Goal: Check status

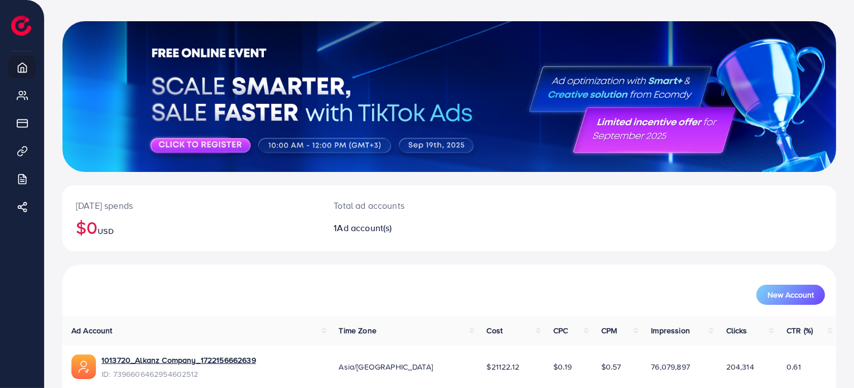
scroll to position [96, 0]
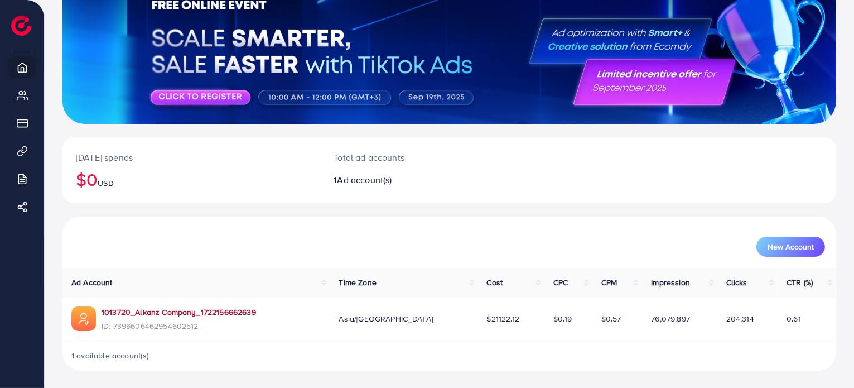
click at [217, 312] on link "1013720_Alkanz Company_1722156662639" at bounding box center [179, 311] width 155 height 11
click at [187, 312] on link "1013720_Alkanz Company_1722156662639" at bounding box center [179, 311] width 155 height 11
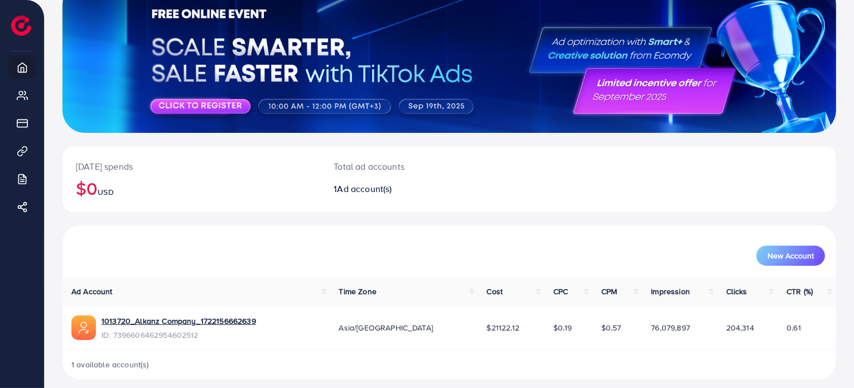
scroll to position [96, 0]
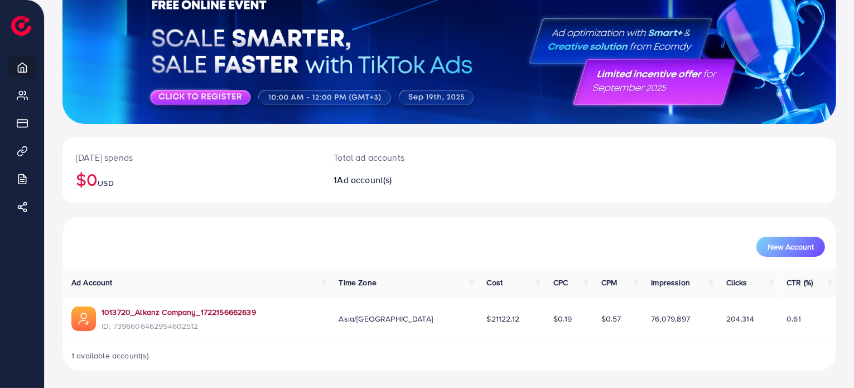
click at [187, 311] on link "1013720_Alkanz Company_1722156662639" at bounding box center [179, 311] width 155 height 11
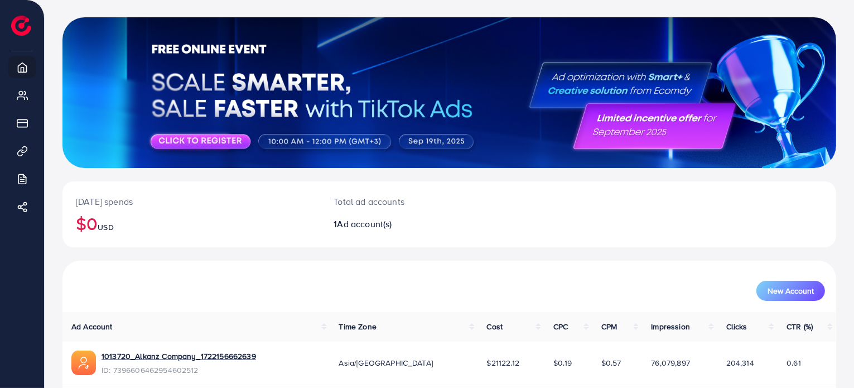
scroll to position [96, 0]
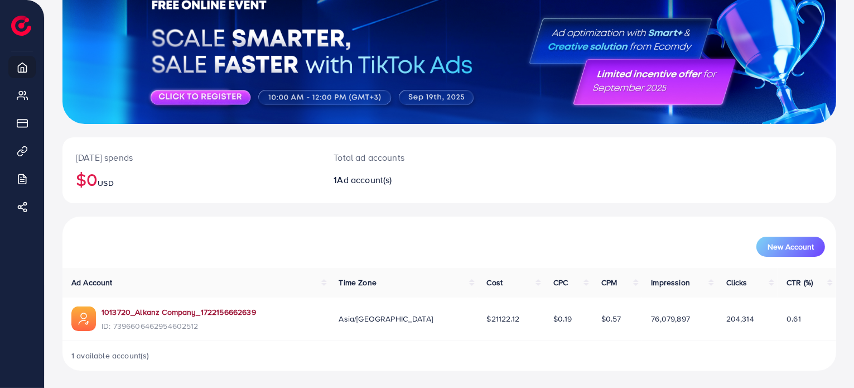
click at [217, 316] on link "1013720_Alkanz Company_1722156662639" at bounding box center [179, 311] width 155 height 11
click at [180, 315] on link "1013720_Alkanz Company_1722156662639" at bounding box center [179, 311] width 155 height 11
click at [171, 315] on link "1013720_Alkanz Company_1722156662639" at bounding box center [179, 311] width 155 height 11
